Goal: Task Accomplishment & Management: Use online tool/utility

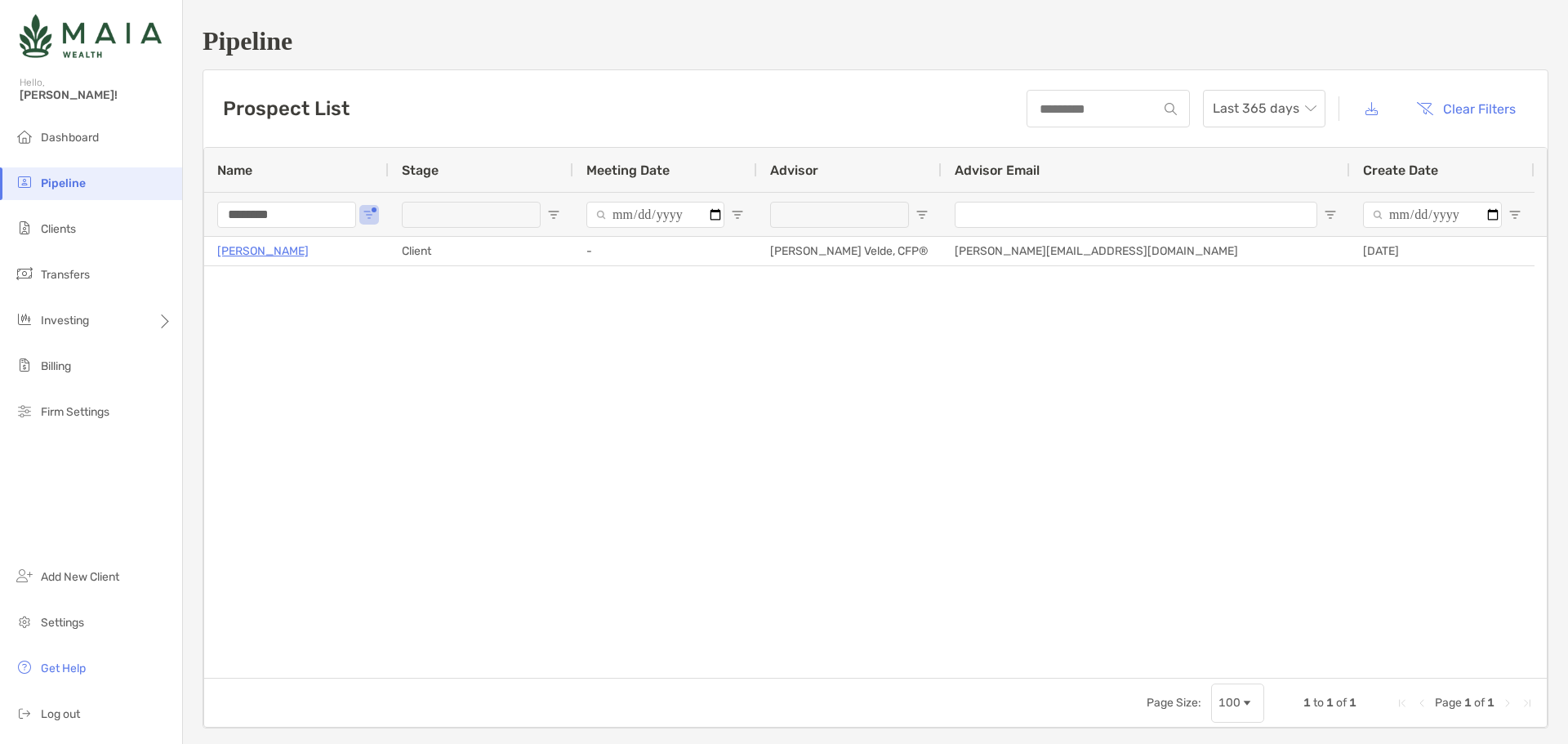
click at [316, 209] on input "********" at bounding box center [286, 214] width 139 height 26
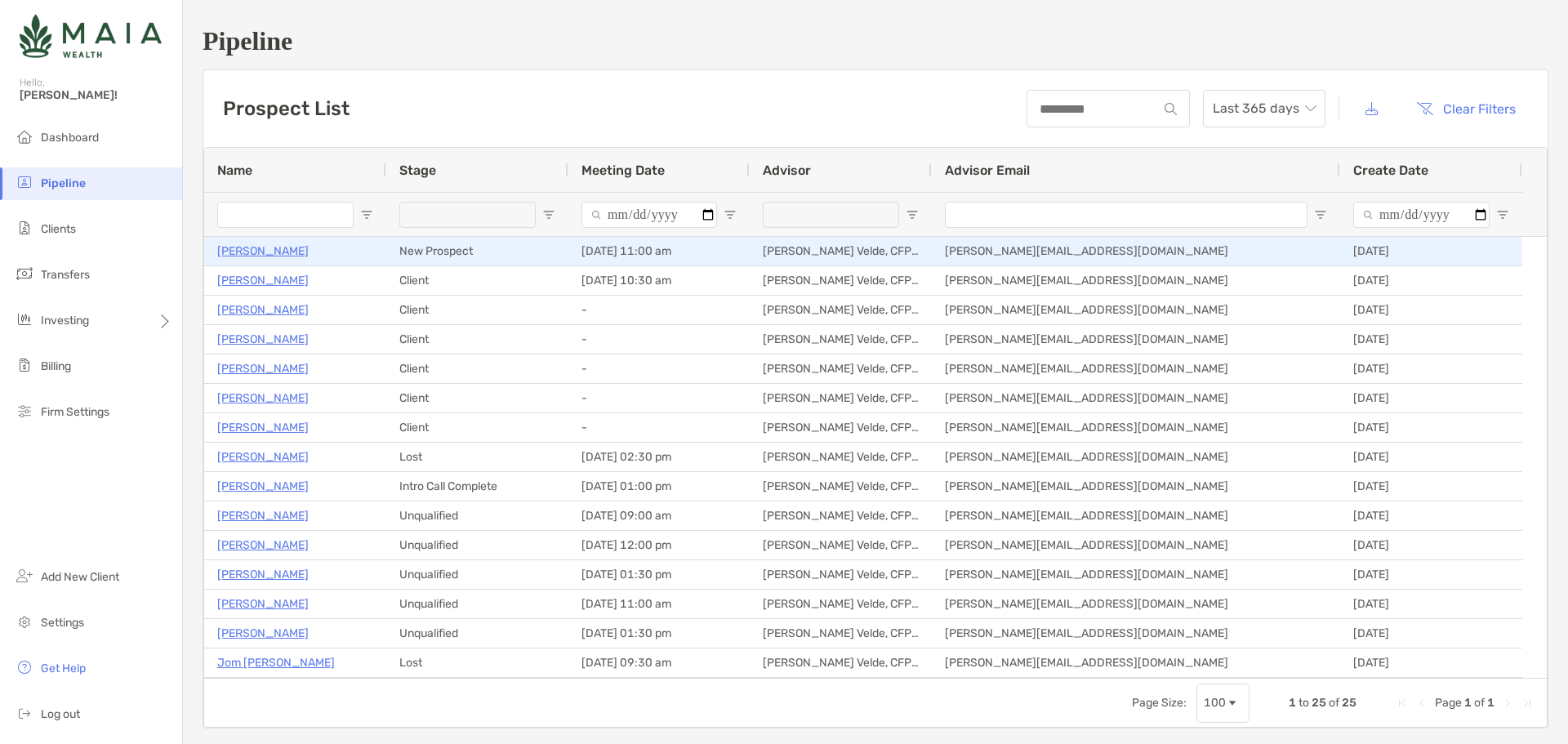
click at [235, 242] on p "[PERSON_NAME]" at bounding box center [263, 251] width 92 height 21
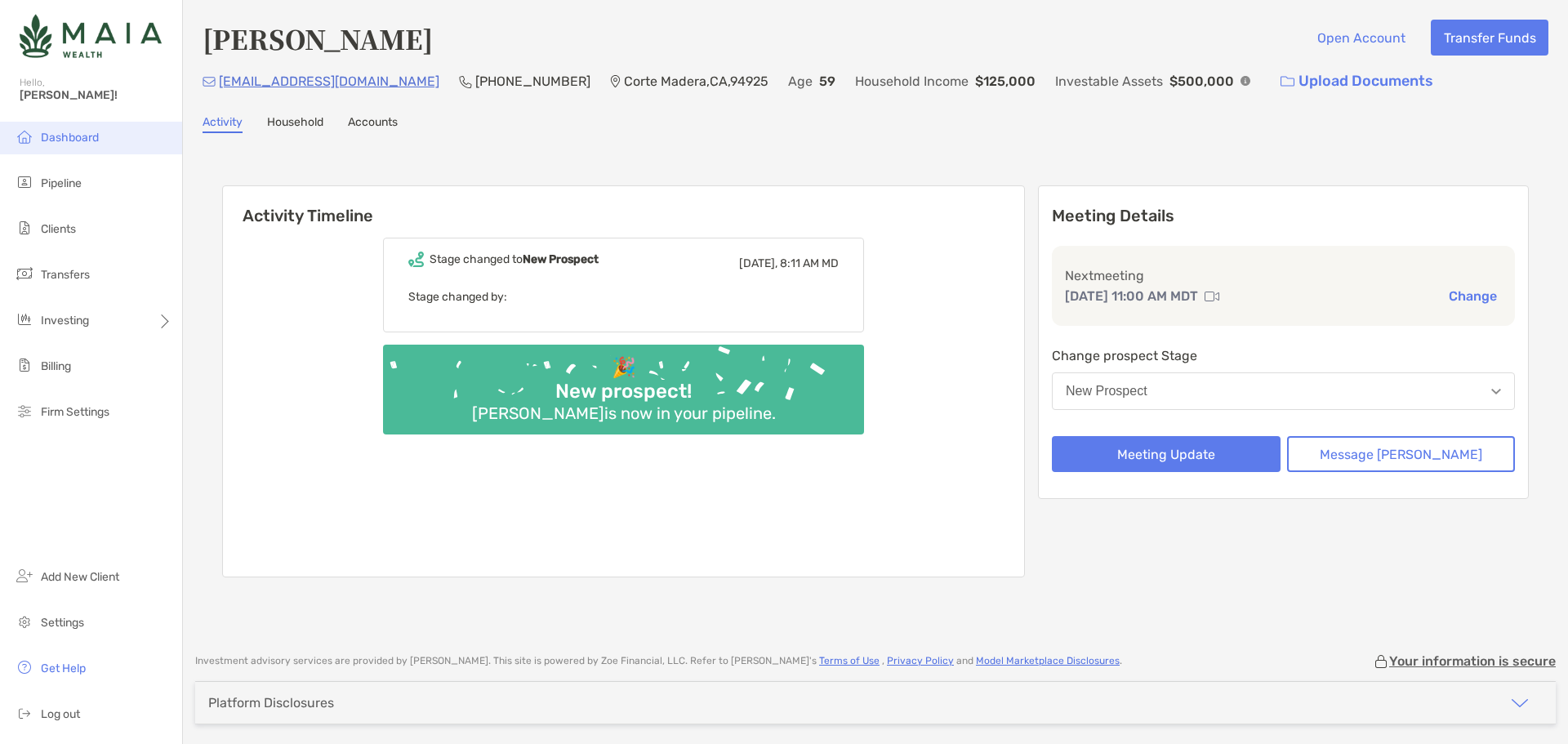
click at [51, 140] on span "Dashboard" at bounding box center [70, 138] width 58 height 14
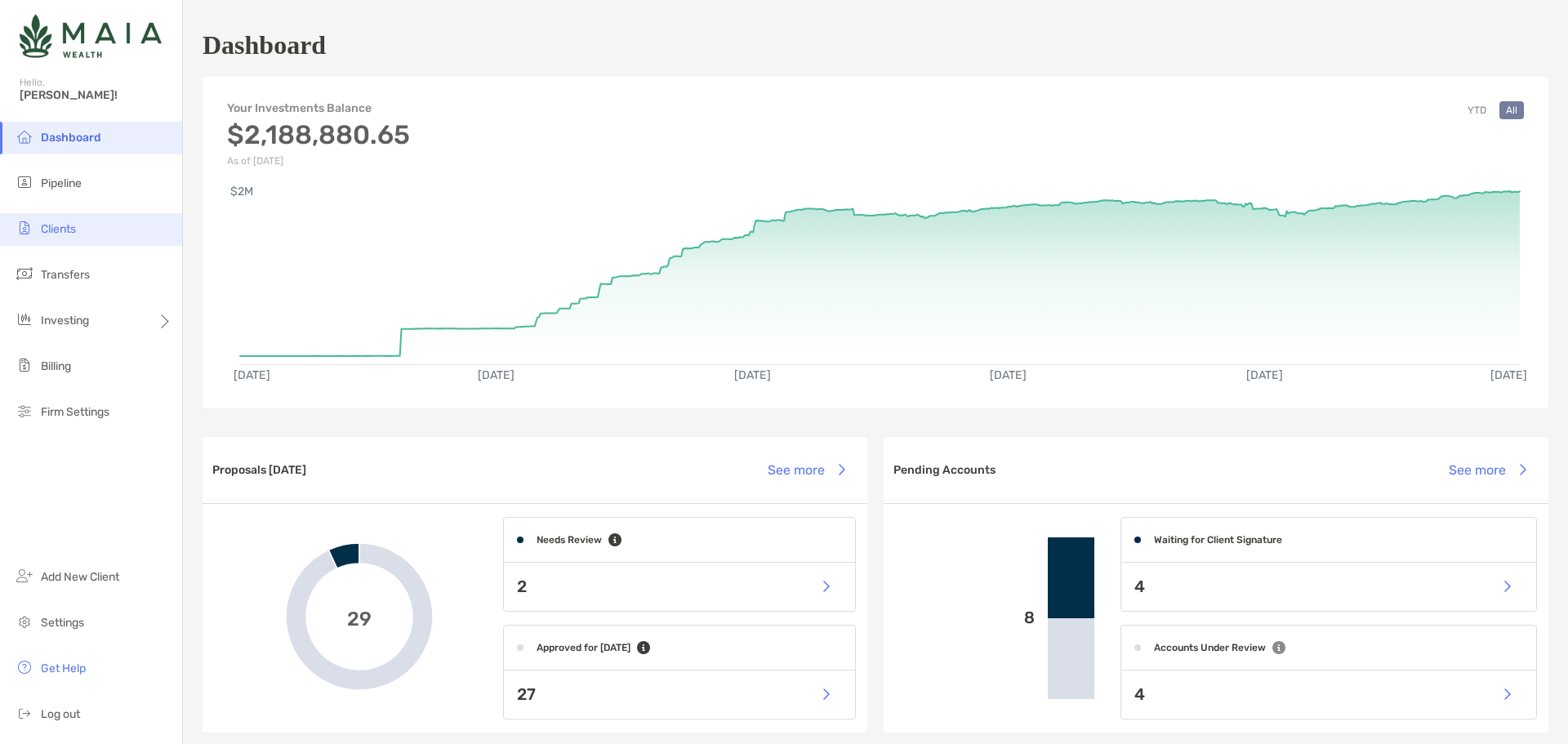
click at [96, 222] on li "Clients" at bounding box center [91, 229] width 183 height 33
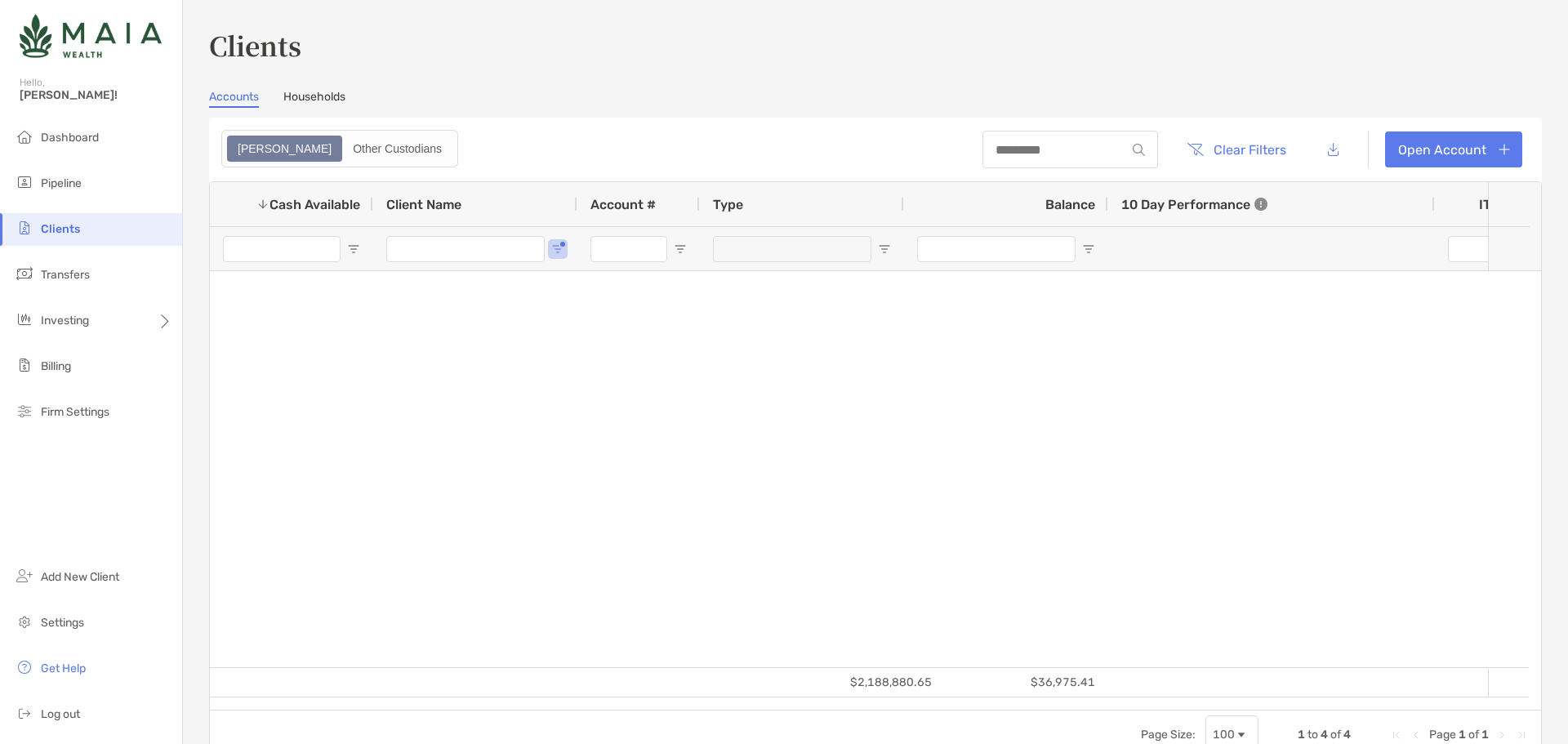
type input "********"
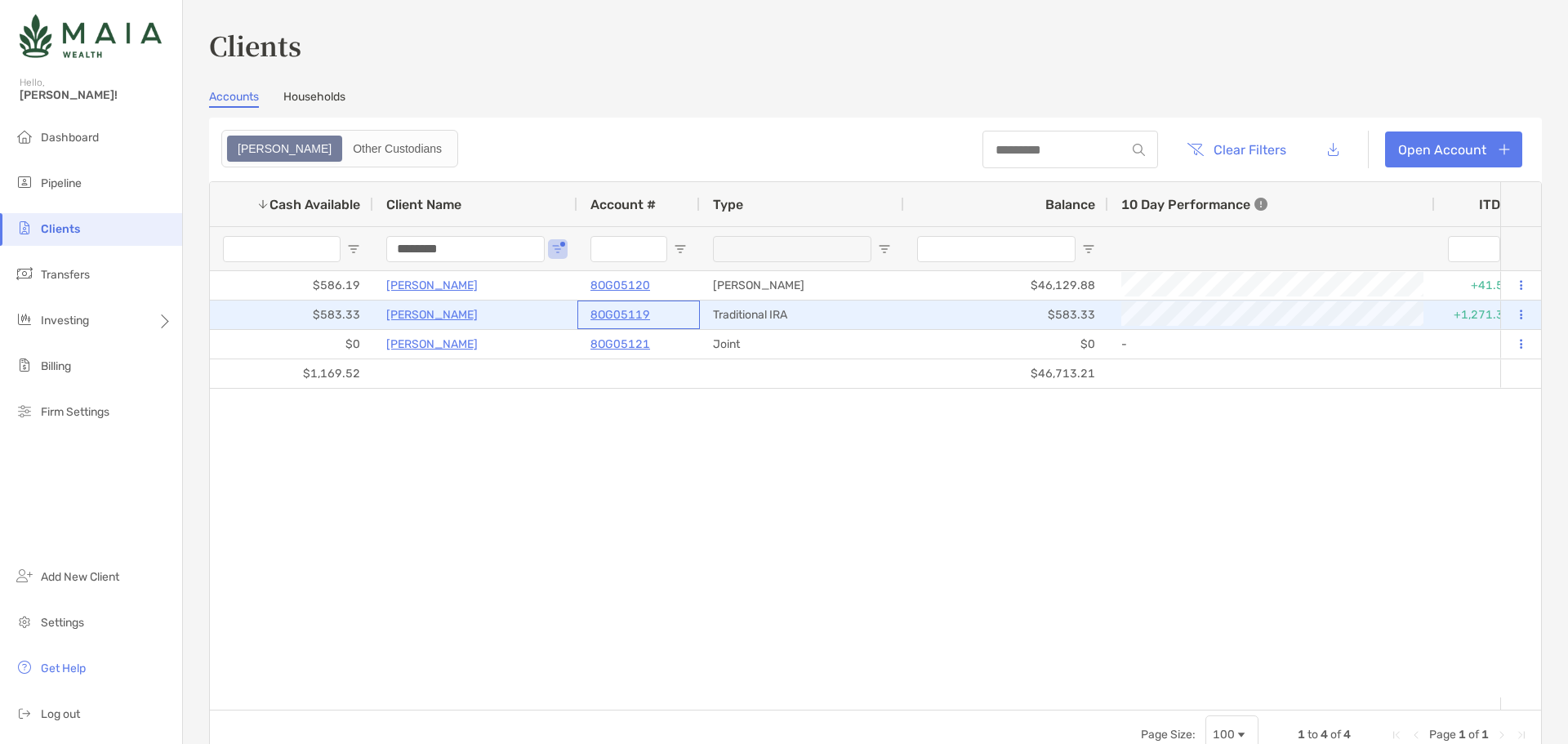
click at [622, 311] on p "8OG05119" at bounding box center [621, 314] width 60 height 21
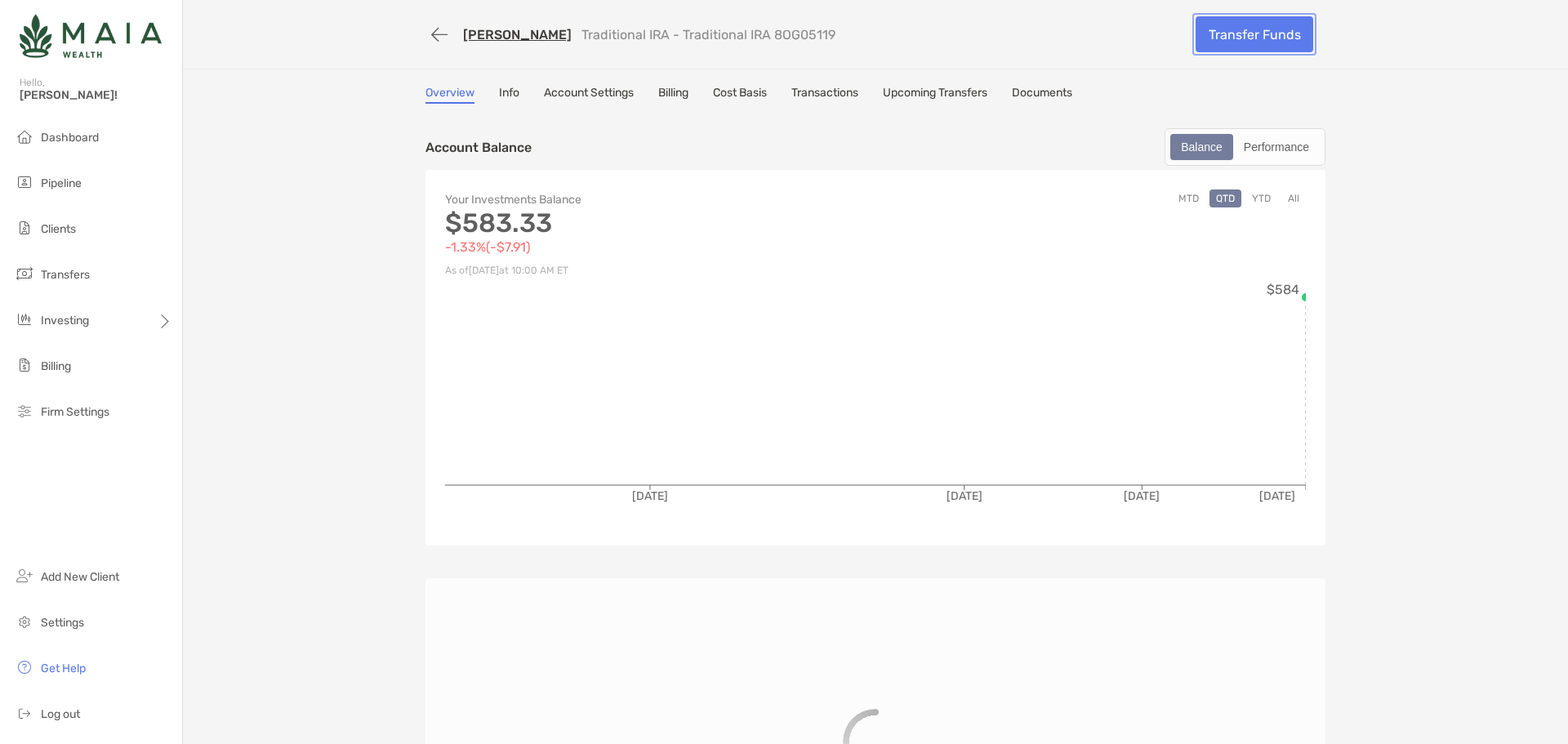
click at [1290, 50] on link "Transfer Funds" at bounding box center [1254, 34] width 118 height 36
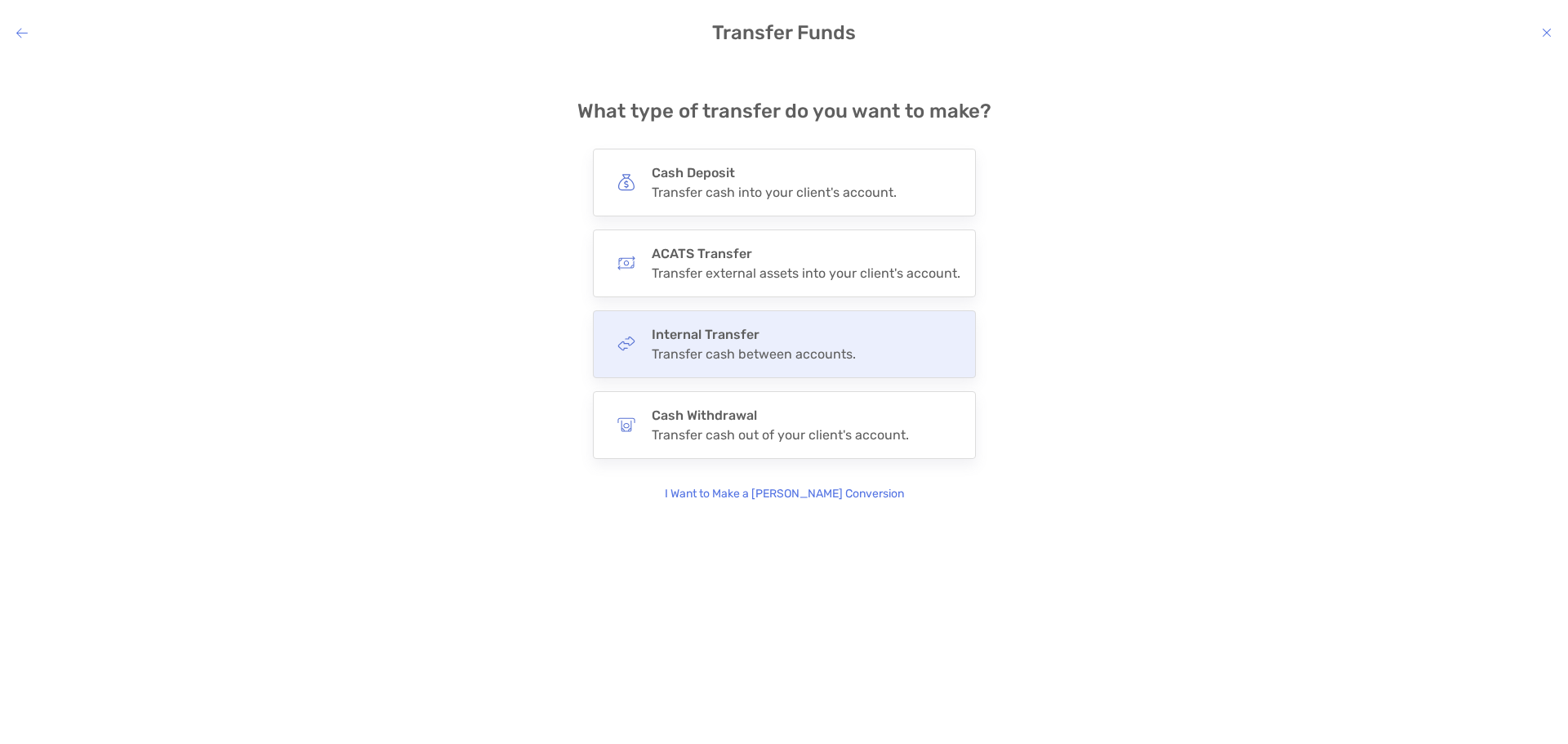
click at [743, 347] on div "Transfer cash between accounts." at bounding box center [754, 354] width 204 height 16
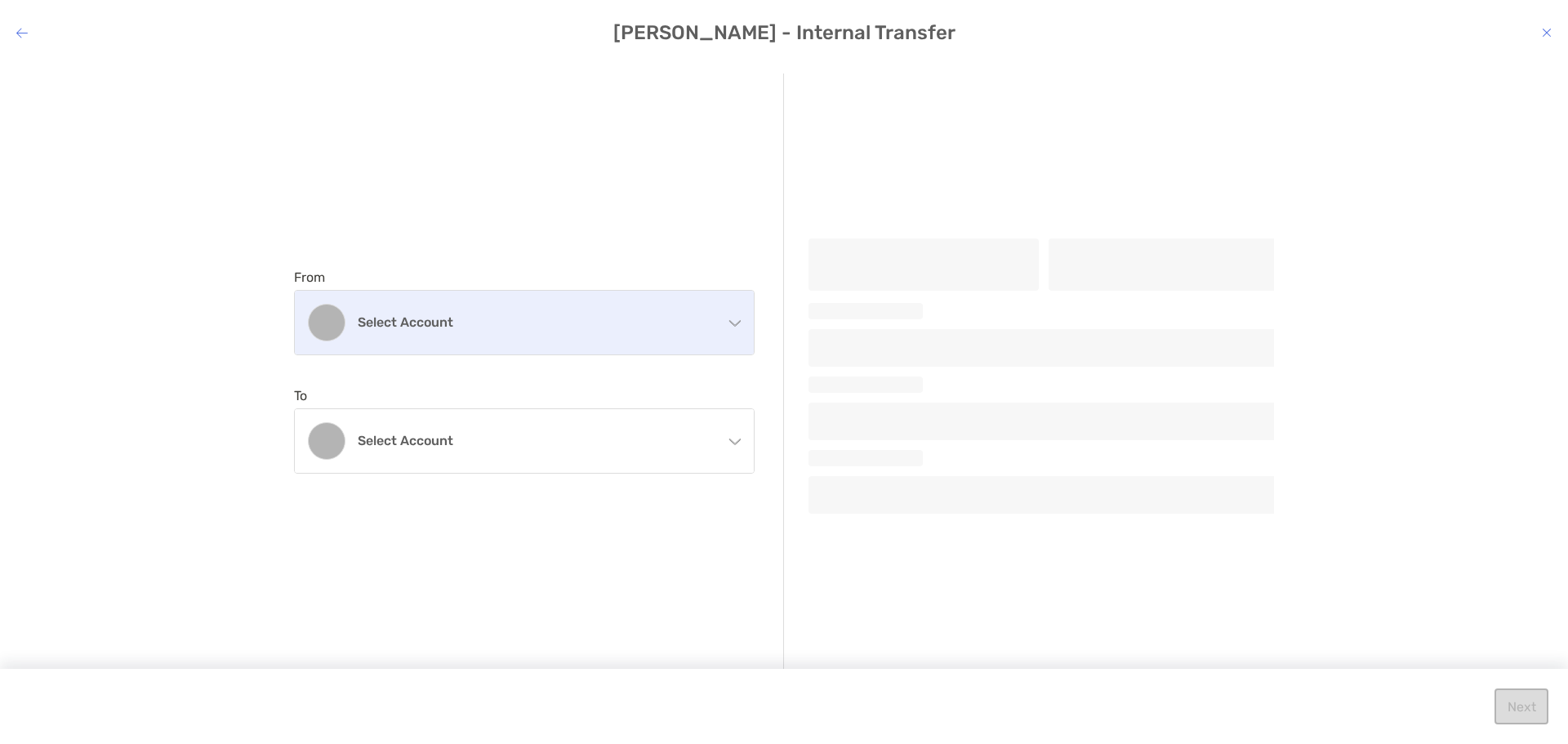
click at [616, 318] on h4 "Select account" at bounding box center [534, 322] width 353 height 16
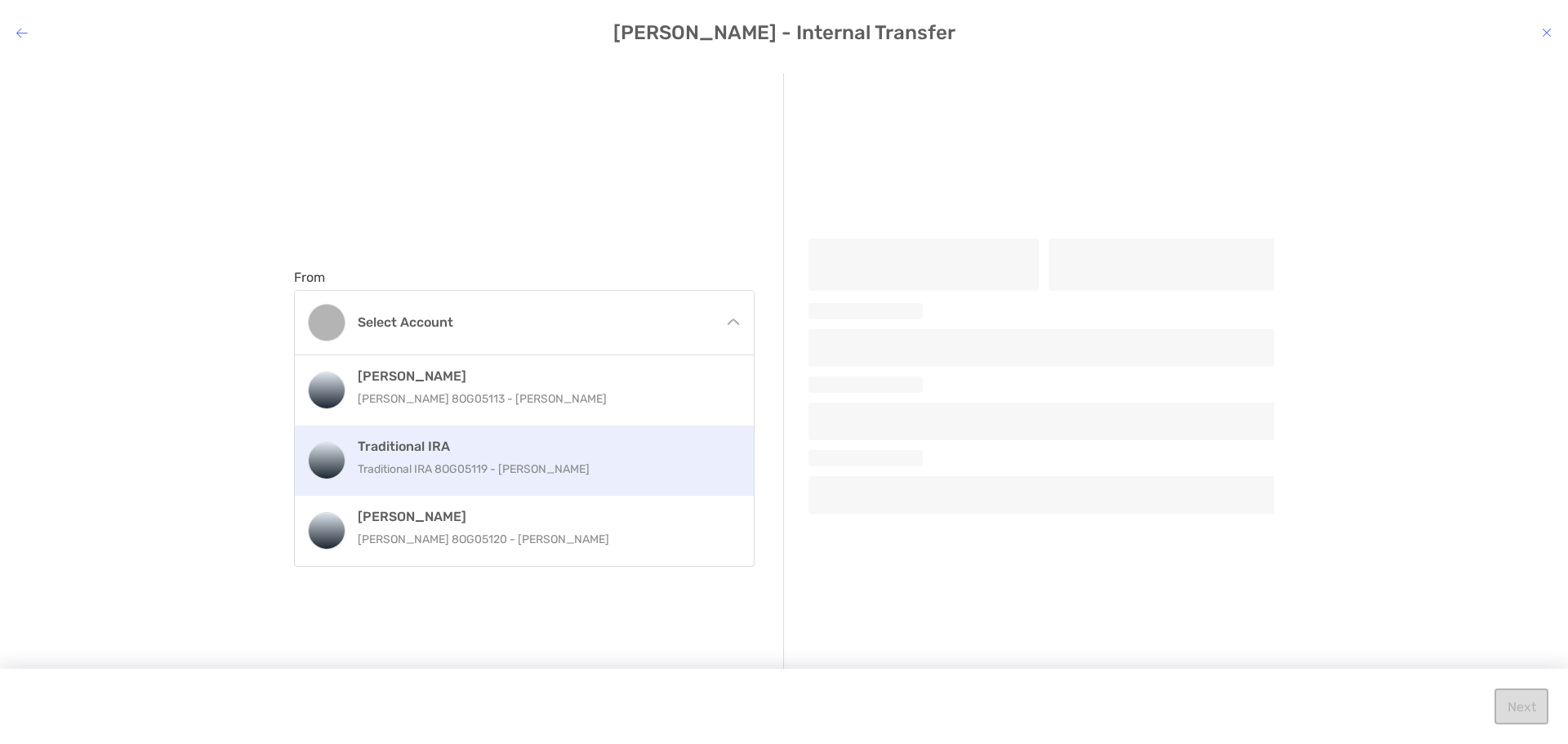
click at [464, 464] on p "Traditional IRA 8OG05119 - Jacob Hoeffner" at bounding box center [541, 469] width 368 height 21
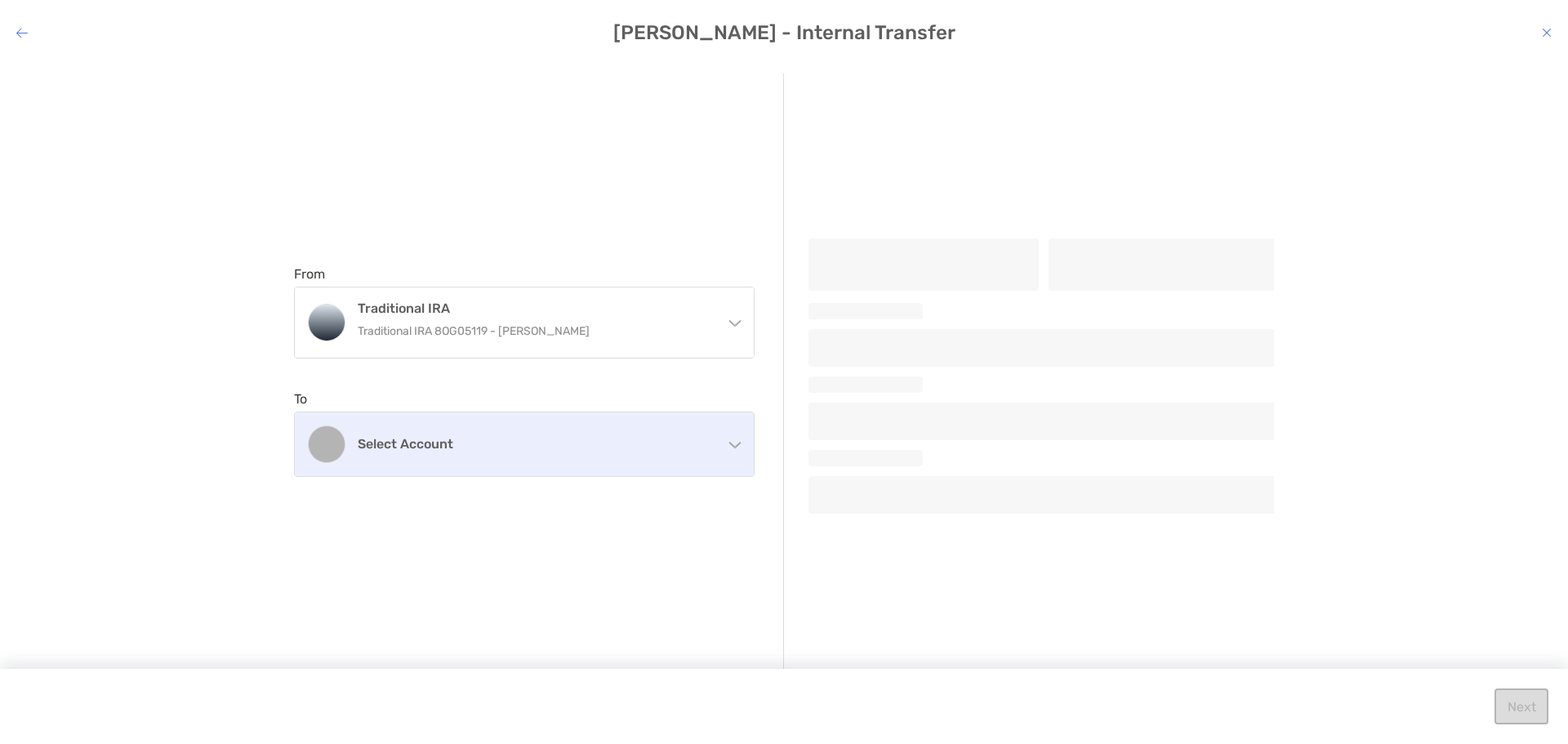
click at [467, 451] on h4 "Select account" at bounding box center [534, 444] width 353 height 16
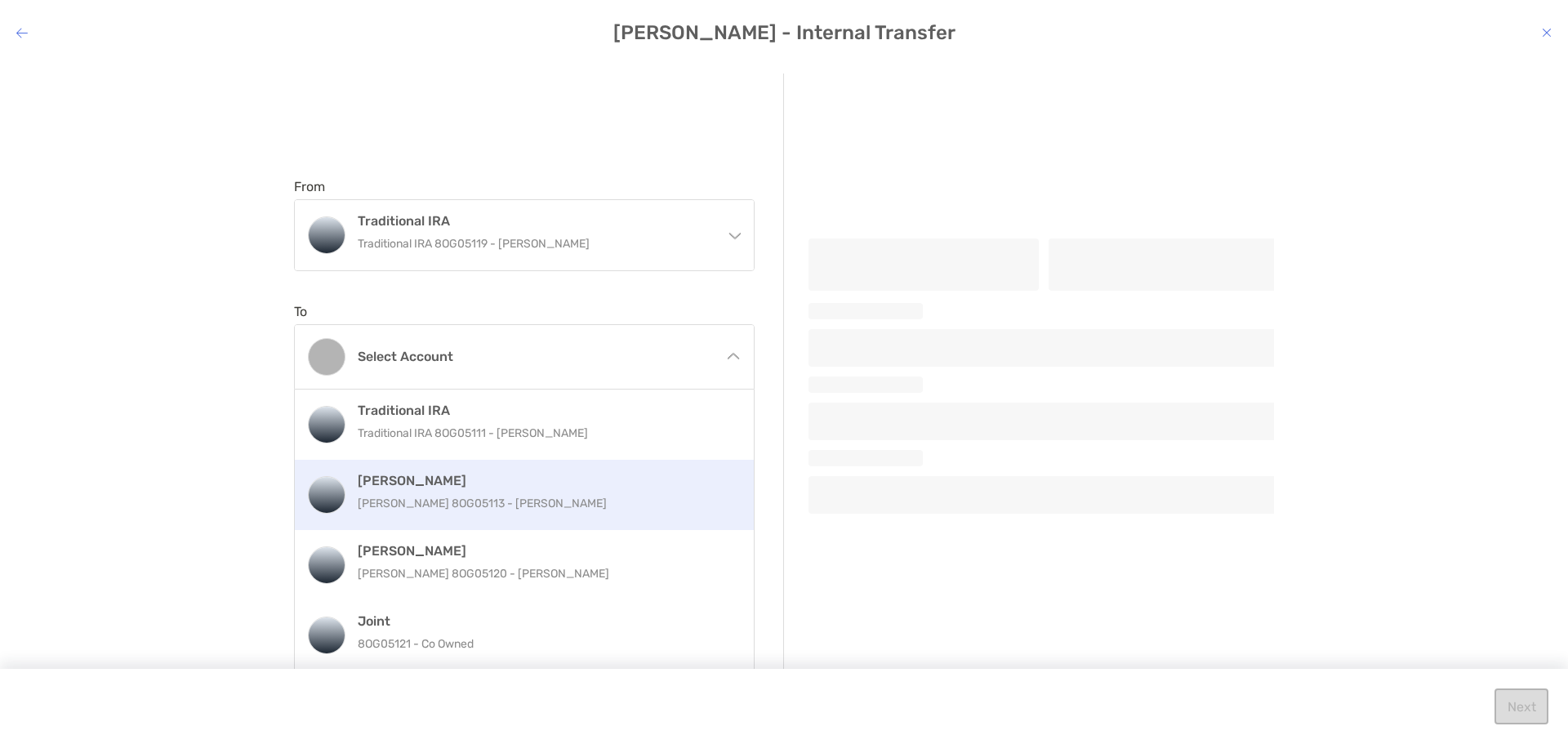
scroll to position [90, 0]
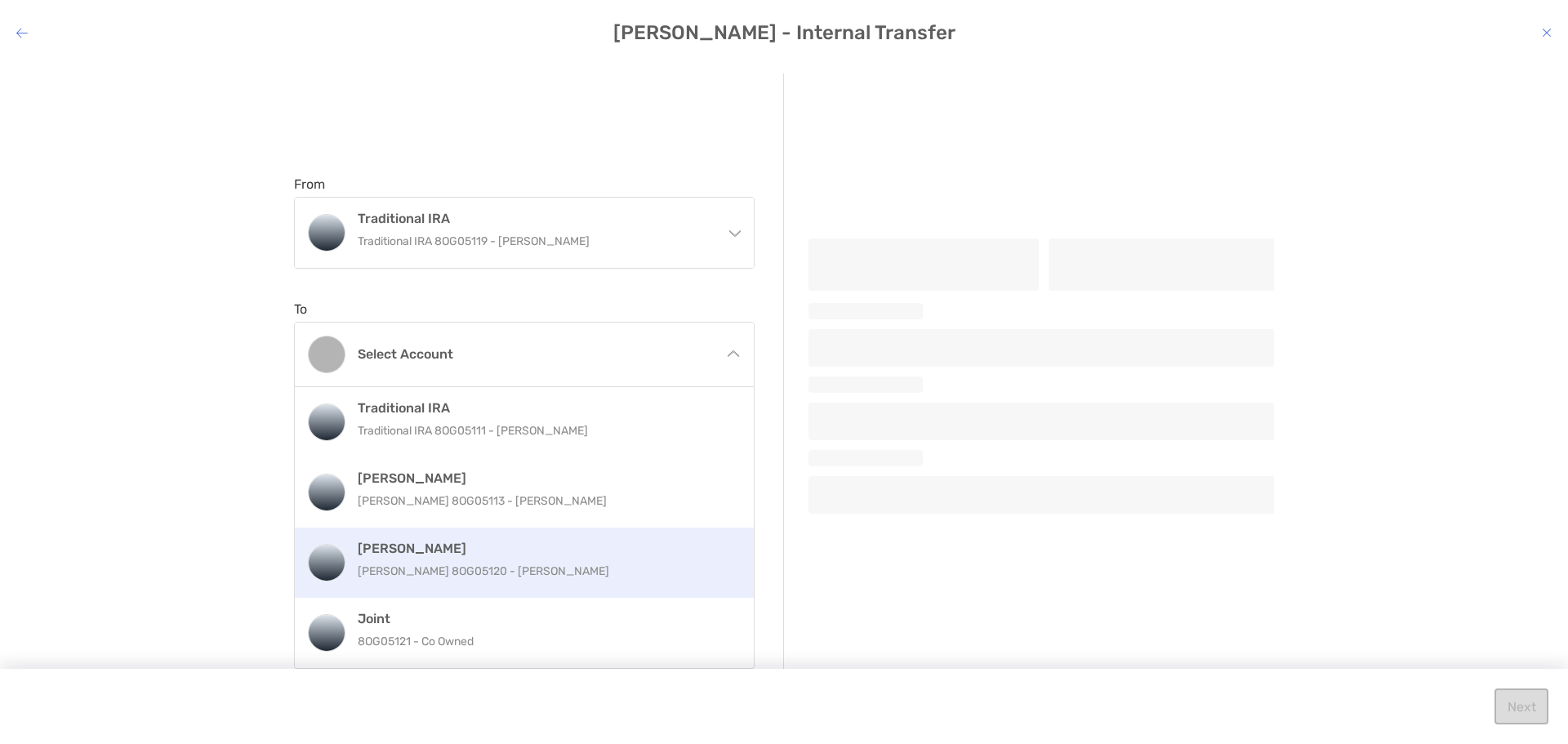
click at [496, 574] on p "Roth IRA 8OG05120 - Jacob Hoeffner" at bounding box center [541, 571] width 368 height 21
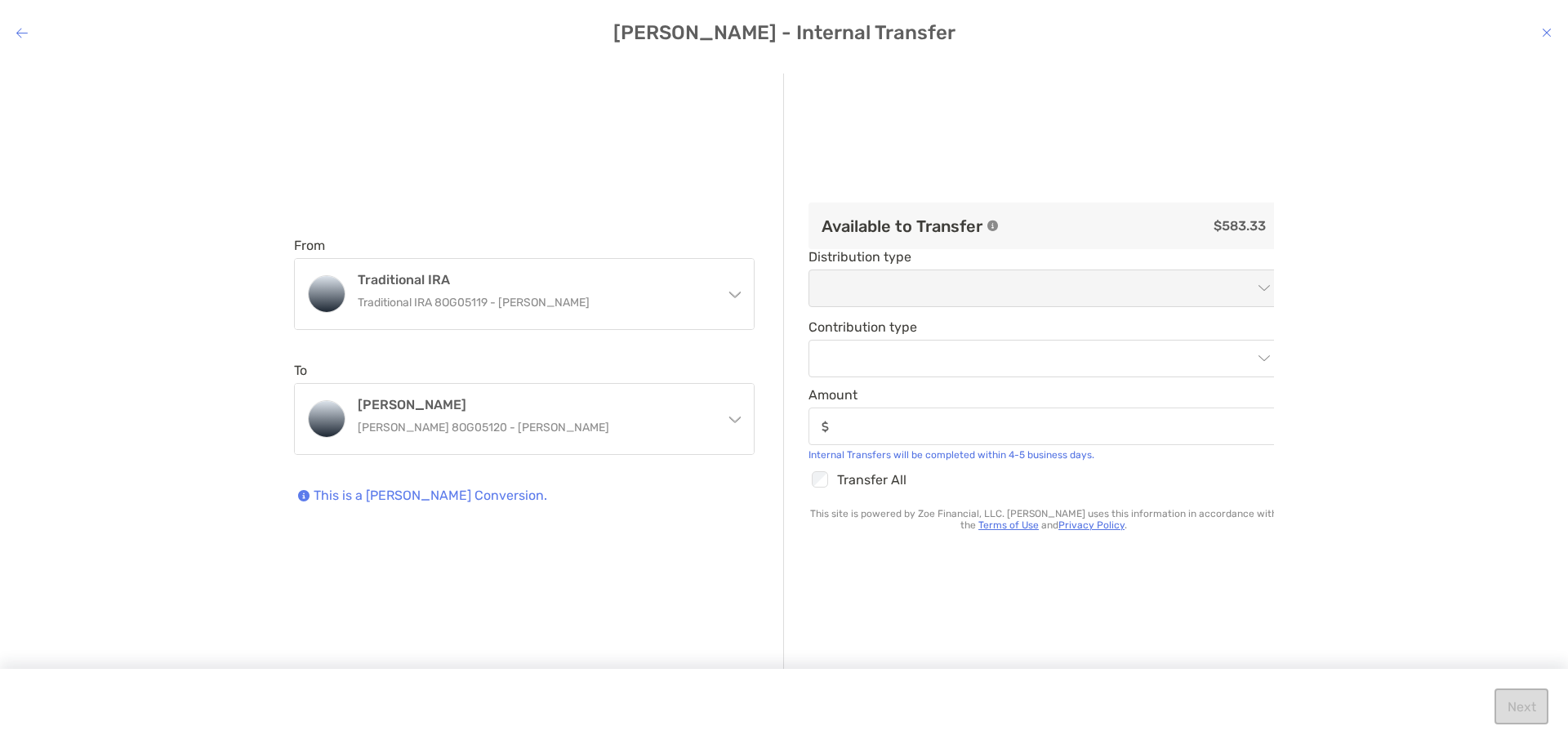
scroll to position [0, 0]
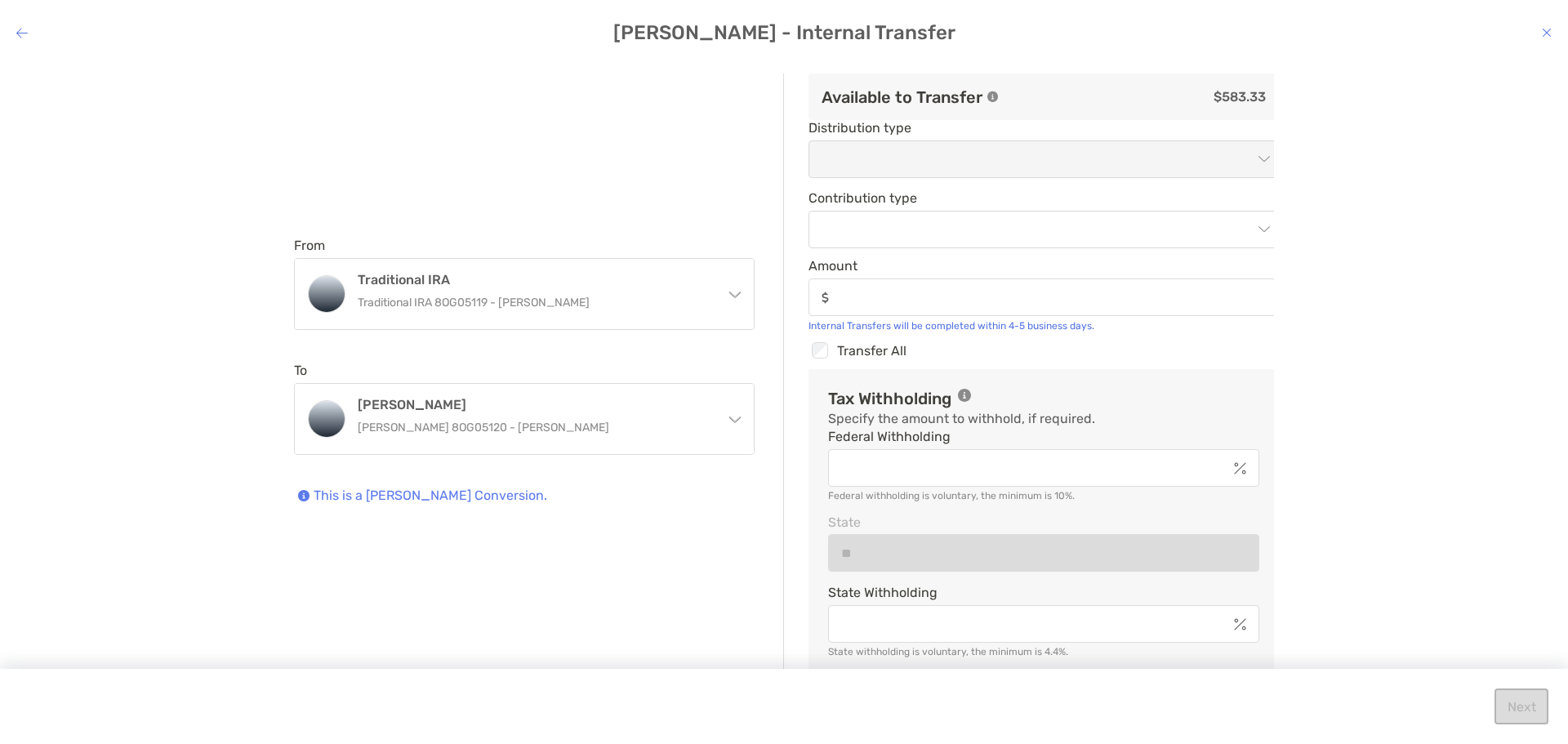
click at [838, 343] on div "Checkbox Transfer All" at bounding box center [1044, 350] width 471 height 22
type input "******"
click at [1462, 369] on div "From Traditional IRA Traditional IRA 8OG05119 - Jacob Hoeffner Roth IRA Roth IR…" at bounding box center [784, 390] width 1542 height 633
click at [1512, 702] on button "Next" at bounding box center [1521, 706] width 54 height 36
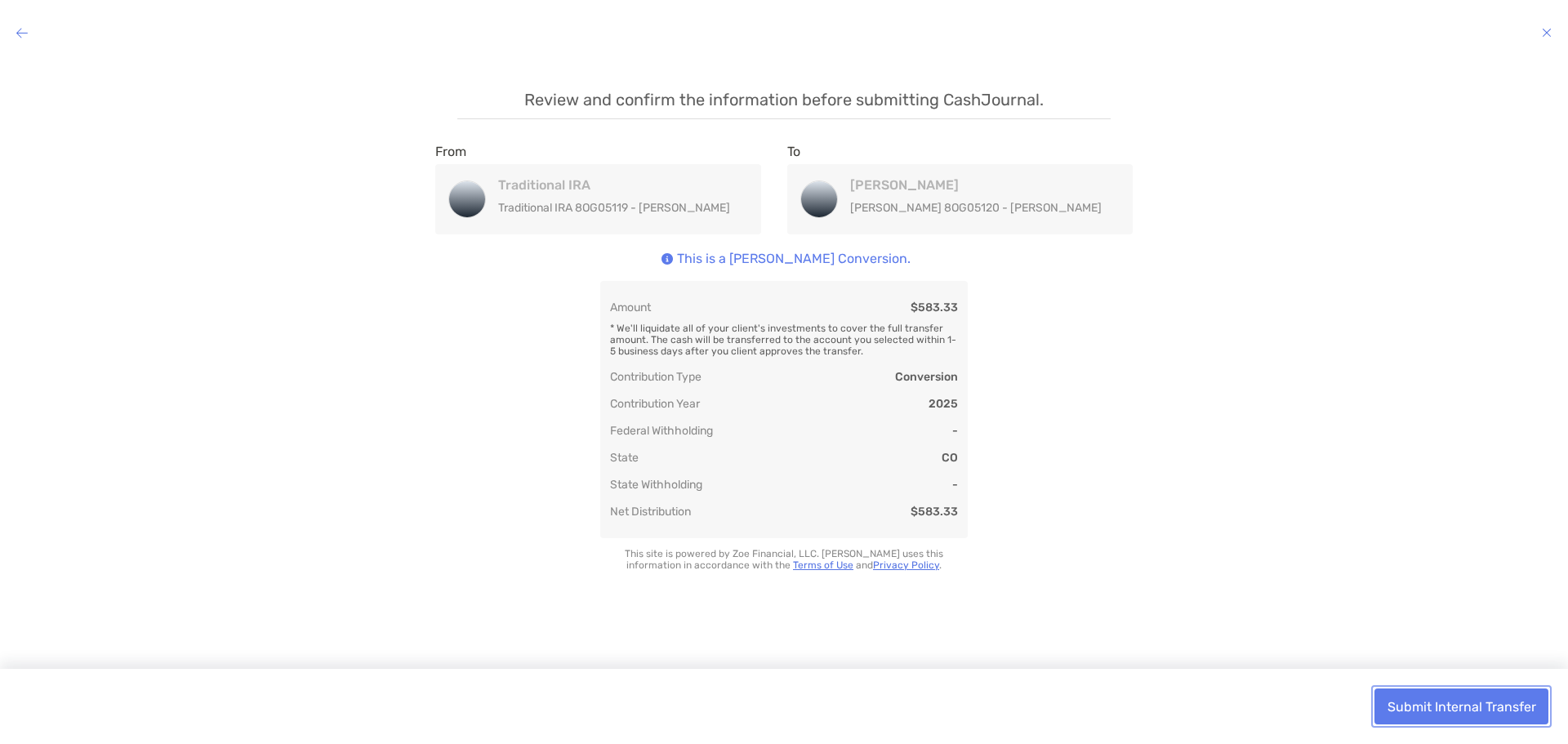
click at [1491, 700] on button "Submit Internal Transfer" at bounding box center [1461, 706] width 174 height 36
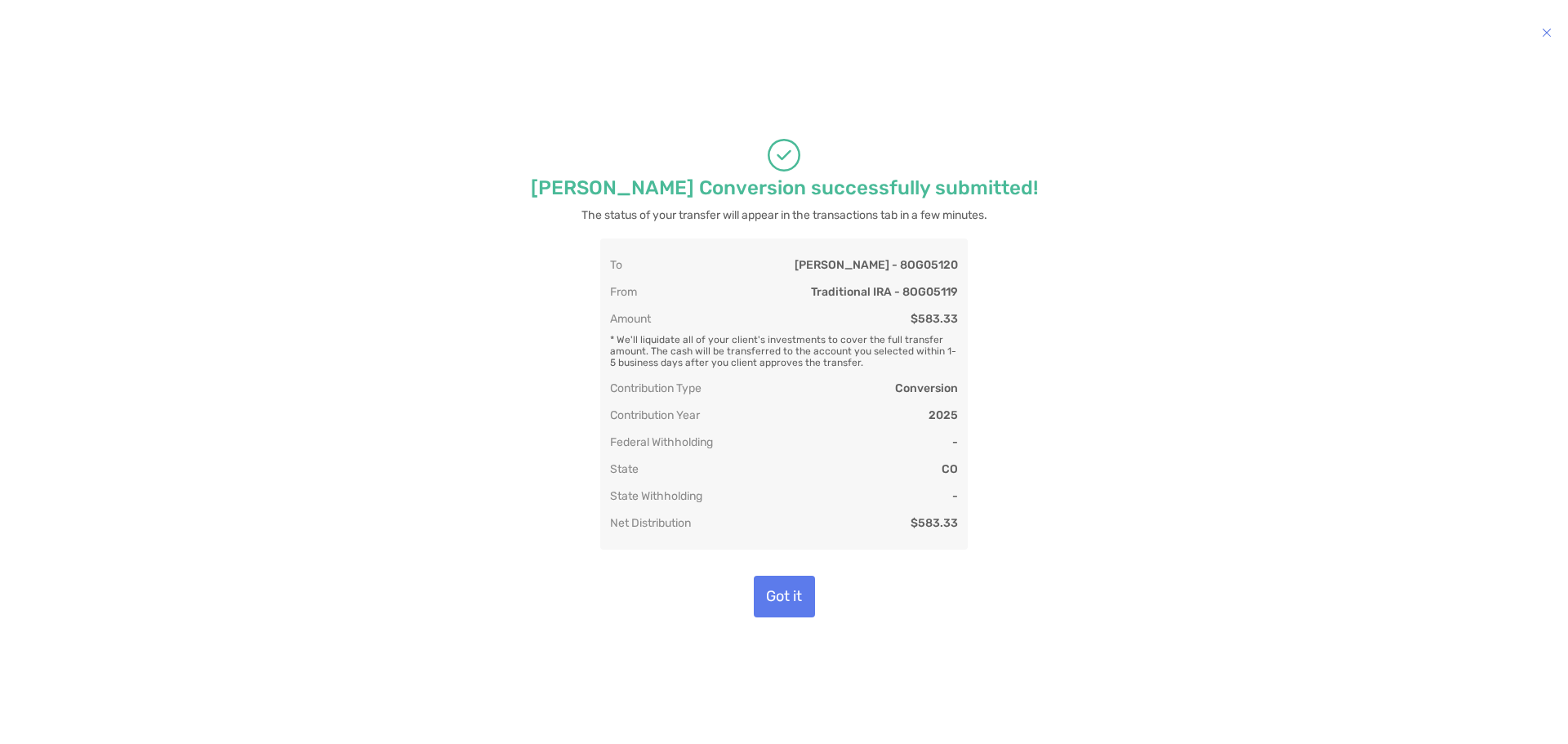
click at [816, 582] on div "Got it" at bounding box center [784, 596] width 653 height 41
click at [777, 595] on button "Got it" at bounding box center [784, 596] width 61 height 41
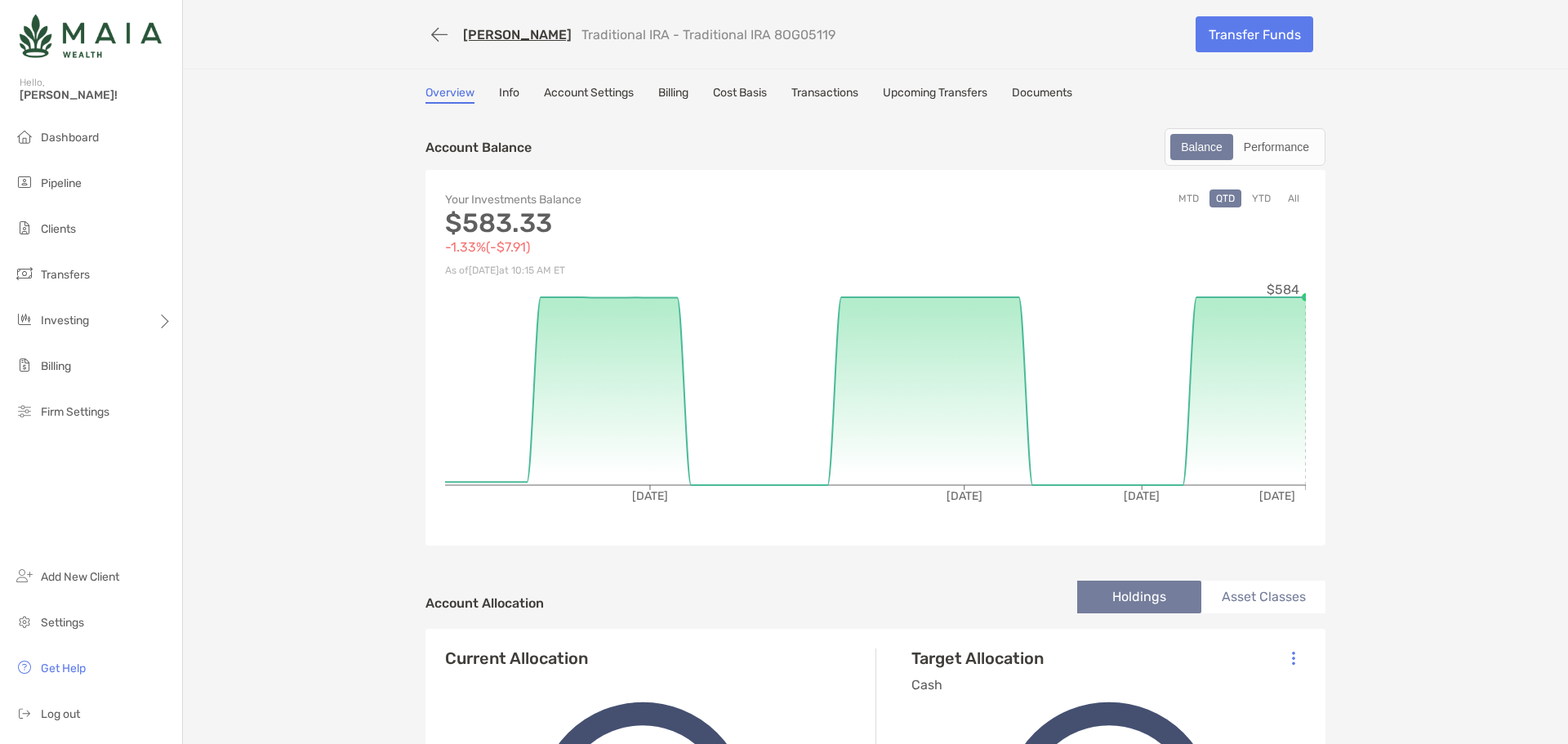
click at [1470, 332] on div "Jacob Hoeffner Traditional IRA - Traditional IRA 8OG05119 Transfer Funds Overvi…" at bounding box center [875, 701] width 1385 height 1403
